Goal: Communication & Community: Answer question/provide support

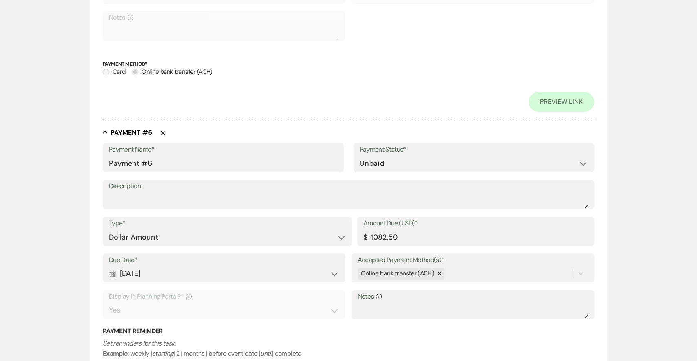
scroll to position [1228, 0]
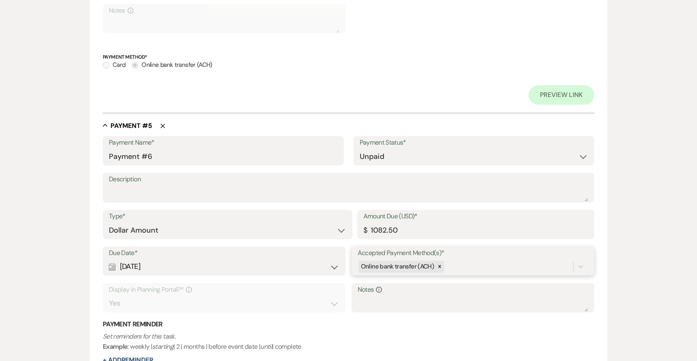
click at [427, 265] on div "Online bank transfer (ACH)" at bounding box center [473, 266] width 230 height 15
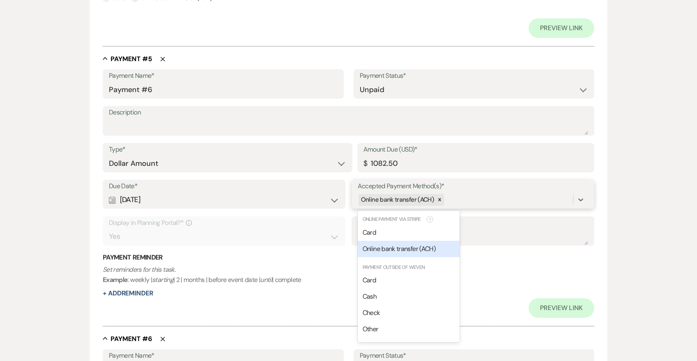
scroll to position [1297, 0]
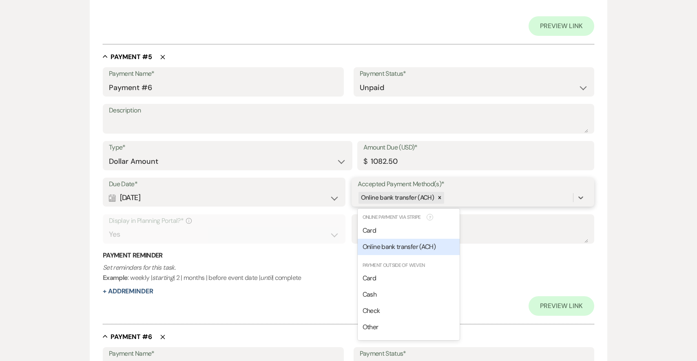
click at [396, 247] on span "Online bank transfer (ACH)" at bounding box center [399, 247] width 73 height 9
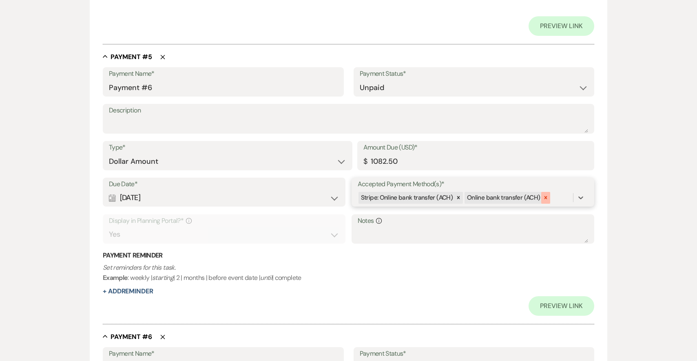
click at [547, 198] on div at bounding box center [545, 198] width 9 height 12
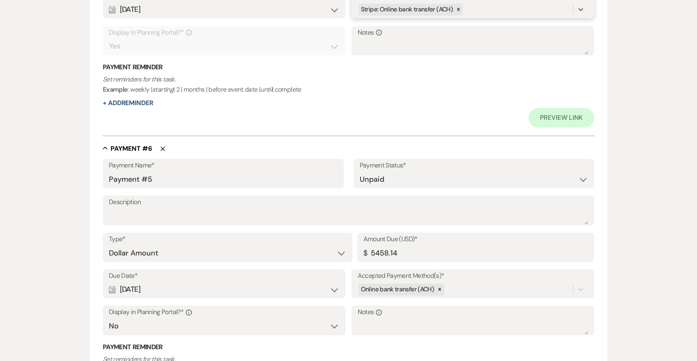
scroll to position [1489, 0]
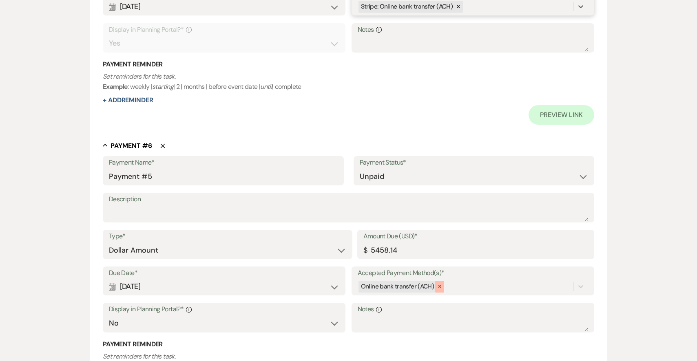
click at [438, 284] on icon at bounding box center [440, 287] width 6 height 6
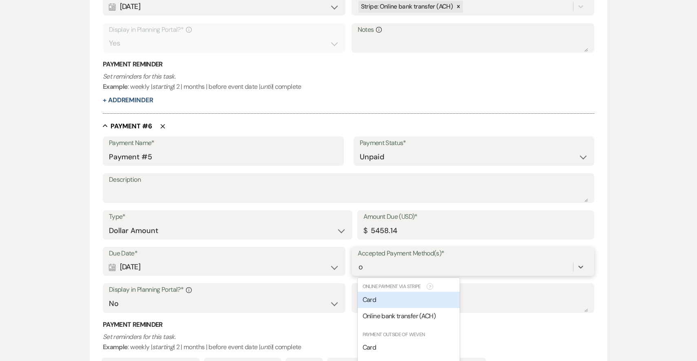
scroll to position [1478, 0]
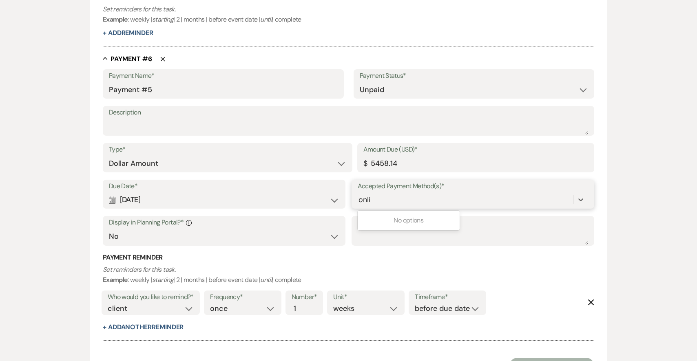
type input "onlin"
click at [582, 199] on icon at bounding box center [581, 200] width 8 height 8
click at [580, 200] on icon at bounding box center [581, 200] width 8 height 8
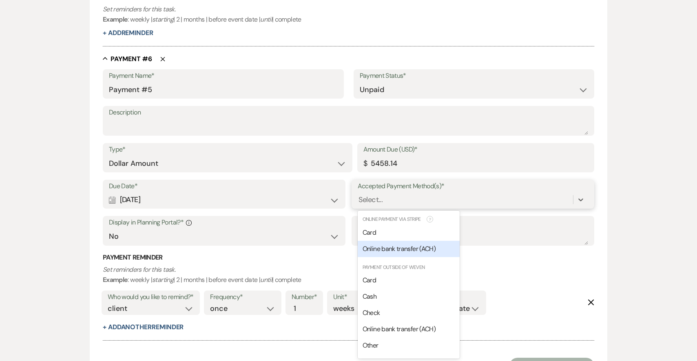
click at [416, 252] on span "Online bank transfer (ACH)" at bounding box center [399, 249] width 73 height 9
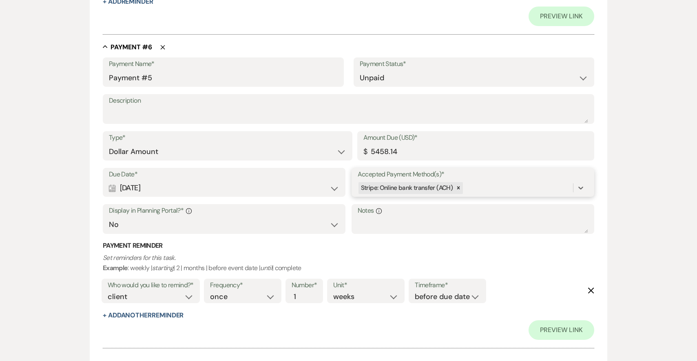
scroll to position [1672, 0]
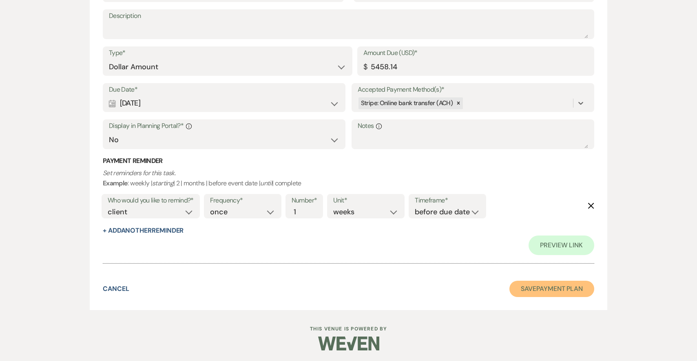
click at [542, 289] on button "Save Payment Plan" at bounding box center [551, 289] width 85 height 16
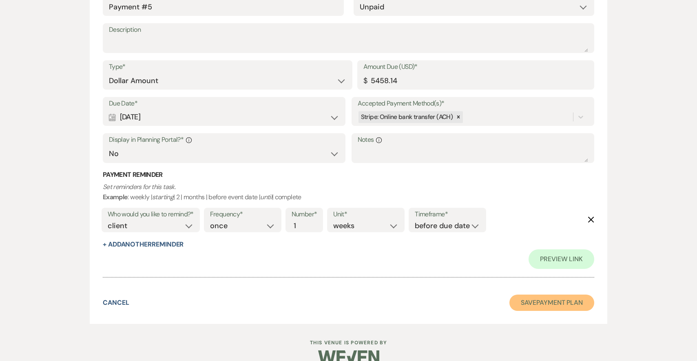
click at [524, 302] on button "Save Payment Plan" at bounding box center [551, 303] width 85 height 16
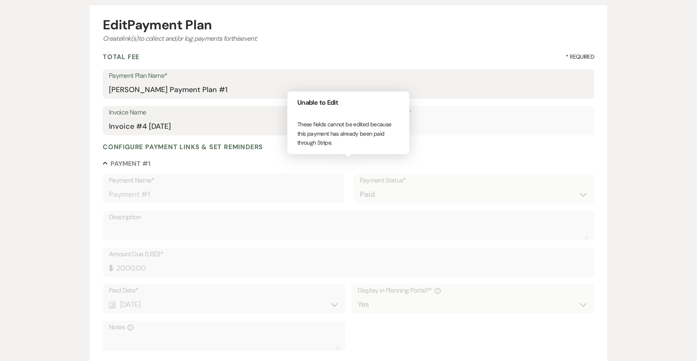
scroll to position [73, 0]
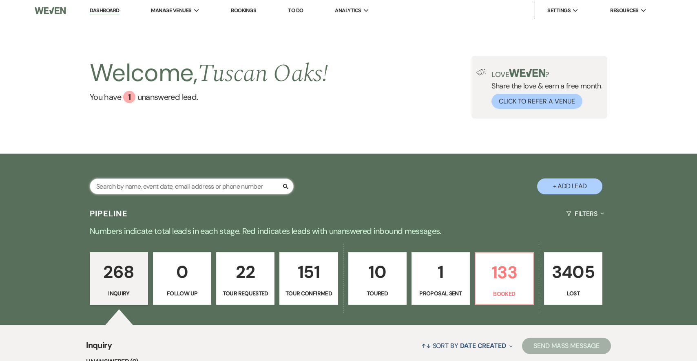
click at [186, 188] on input "text" at bounding box center [192, 187] width 204 height 16
type input "nikki"
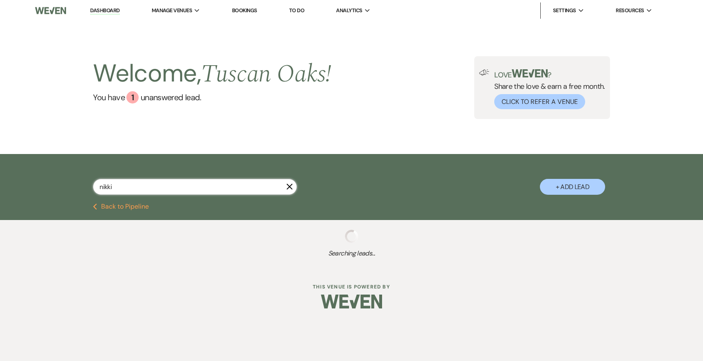
select select "8"
select select "5"
select select "8"
select select "5"
select select "8"
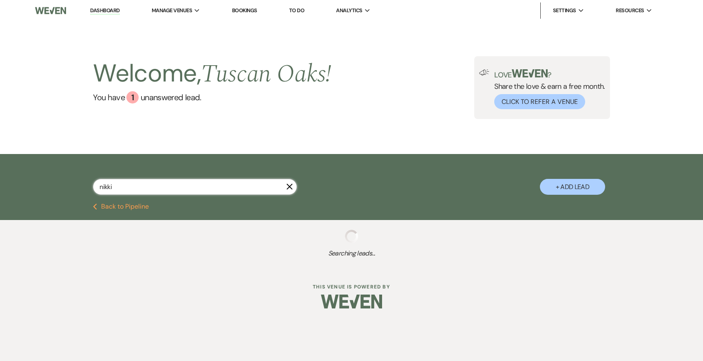
select select "5"
select select "8"
select select "5"
select select "8"
select select "5"
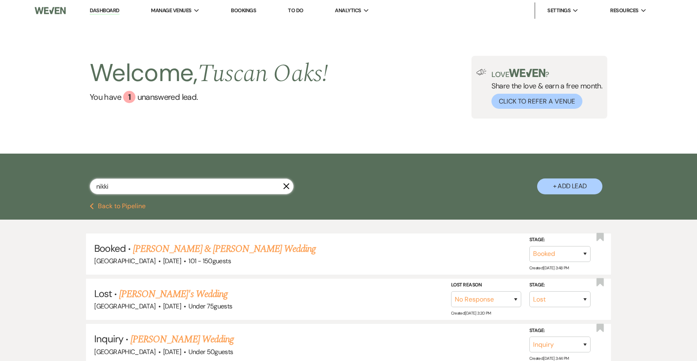
type input "nikki"
click at [255, 248] on link "[PERSON_NAME] & [PERSON_NAME] Wedding" at bounding box center [224, 249] width 183 height 15
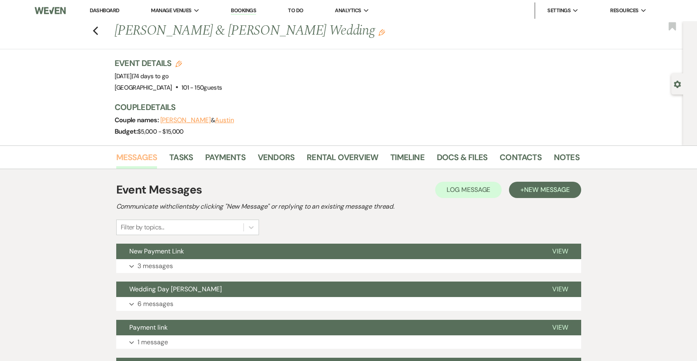
click at [151, 158] on link "Messages" at bounding box center [136, 160] width 41 height 18
click at [161, 268] on p "3 messages" at bounding box center [154, 266] width 35 height 11
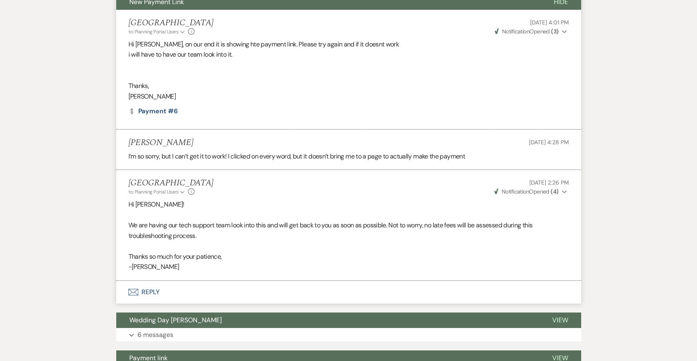
scroll to position [273, 0]
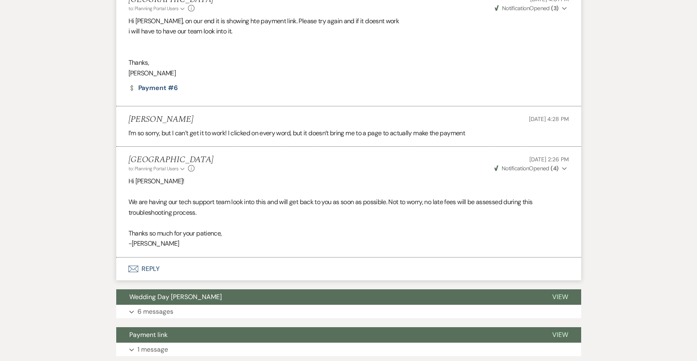
click at [157, 268] on button "Envelope Reply" at bounding box center [348, 269] width 465 height 23
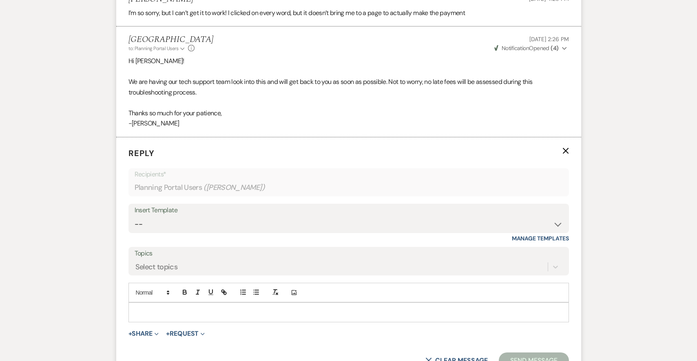
scroll to position [390, 0]
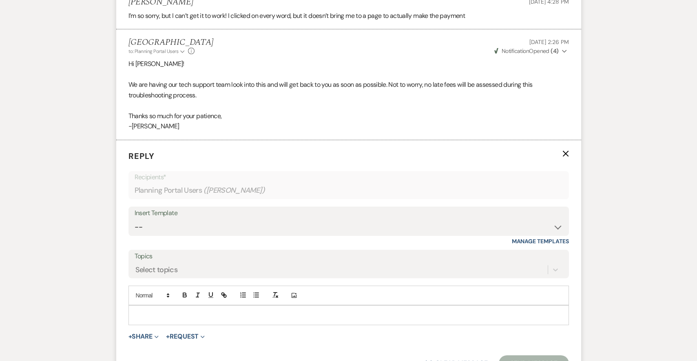
click at [161, 318] on p at bounding box center [348, 315] width 427 height 9
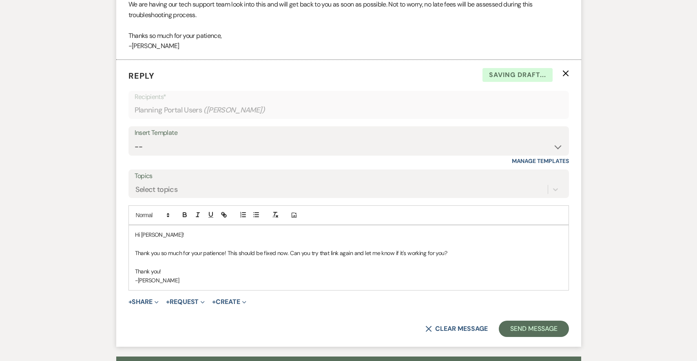
scroll to position [494, 0]
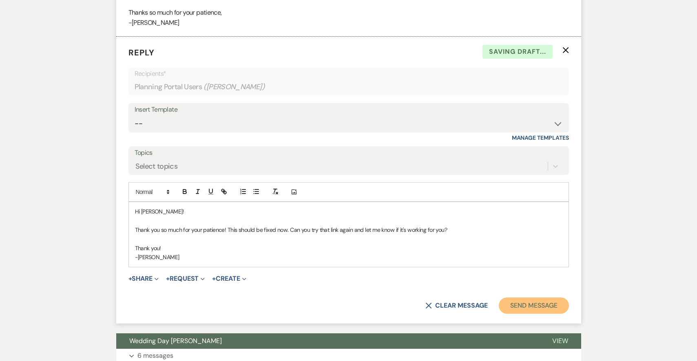
click at [549, 302] on button "Send Message" at bounding box center [534, 306] width 70 height 16
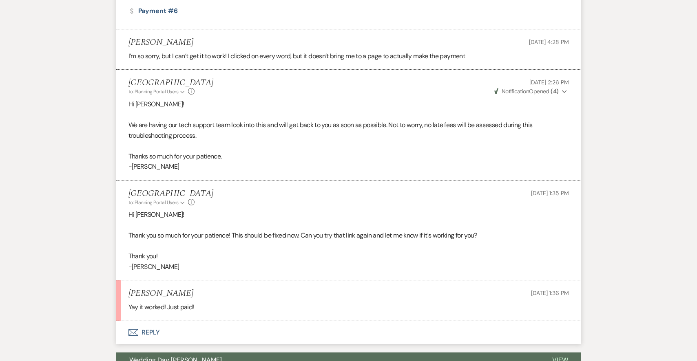
scroll to position [352, 0]
